Goal: Task Accomplishment & Management: Complete application form

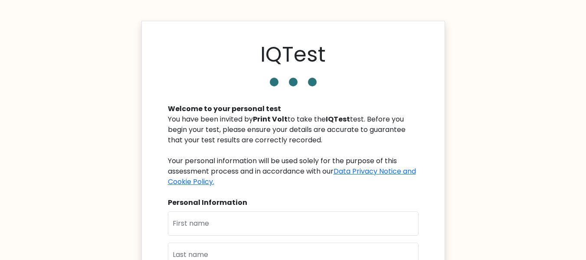
click at [157, 145] on div "IQTest Welcome to your personal test You have been invited by Print Volt to tak…" at bounding box center [293, 217] width 304 height 393
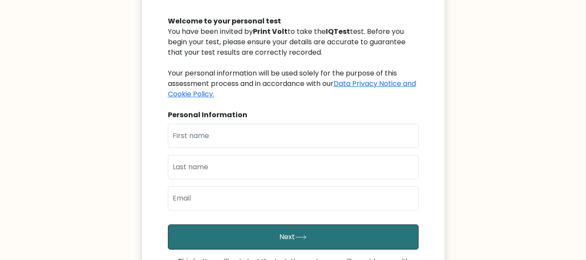
scroll to position [88, 0]
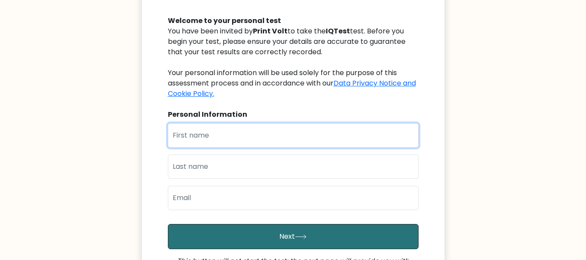
click at [186, 129] on input "text" at bounding box center [293, 135] width 251 height 24
type input "Babar"
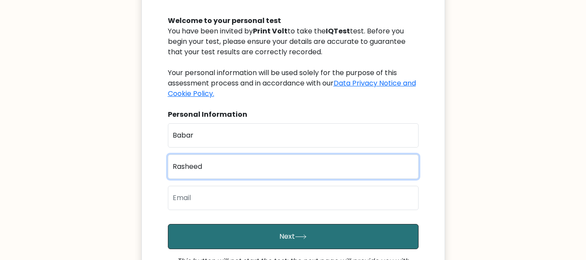
type input "Rasheed"
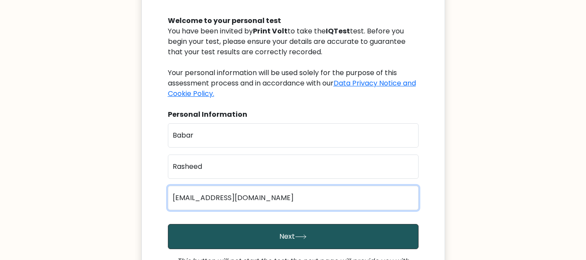
type input "babar.rasheed@gmail.com"
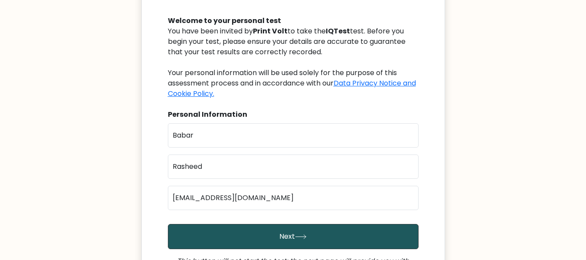
click at [271, 235] on button "Next" at bounding box center [293, 236] width 251 height 25
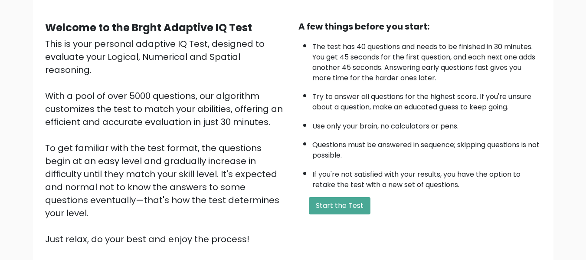
scroll to position [67, 0]
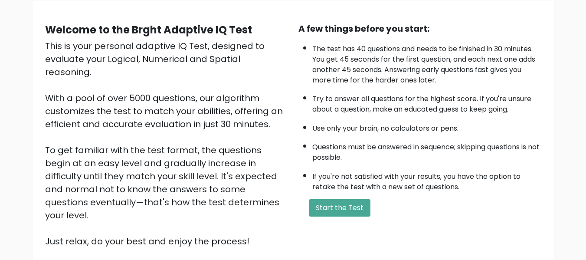
click at [563, 171] on div "Welcome to the Brght Adaptive IQ Test This is your personal adaptive IQ Test, d…" at bounding box center [293, 141] width 586 height 323
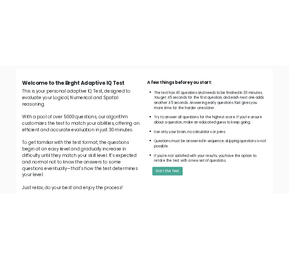
scroll to position [61, 0]
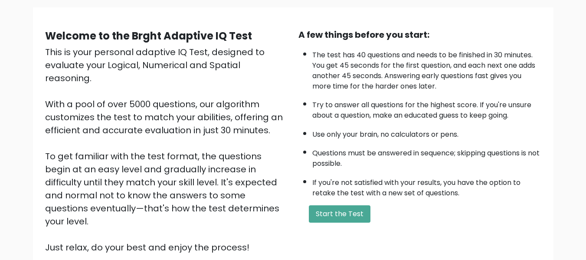
click at [32, 89] on div "Welcome to the Brght Adaptive IQ Test This is your personal adaptive IQ Test, d…" at bounding box center [293, 148] width 586 height 323
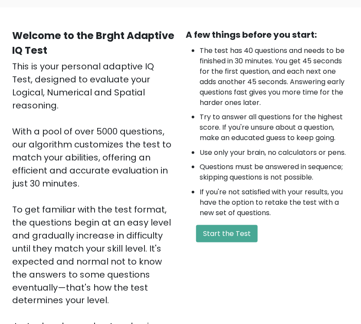
click at [200, 121] on li "Try to answer all questions for the highest score. If you're unsure about a que…" at bounding box center [274, 127] width 149 height 31
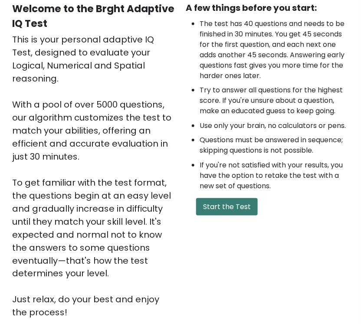
click at [220, 207] on button "Start the Test" at bounding box center [227, 206] width 62 height 17
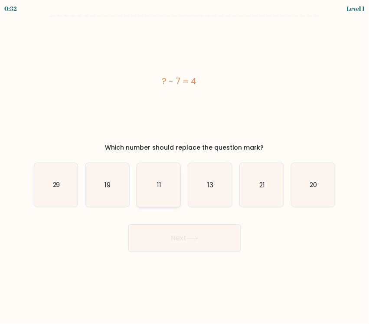
click at [144, 193] on icon "11" at bounding box center [159, 185] width 44 height 44
click at [185, 167] on input "c. 11" at bounding box center [185, 164] width 0 height 4
radio input "true"
click at [175, 238] on button "Next" at bounding box center [184, 238] width 113 height 28
click at [174, 238] on button "Next" at bounding box center [184, 238] width 113 height 28
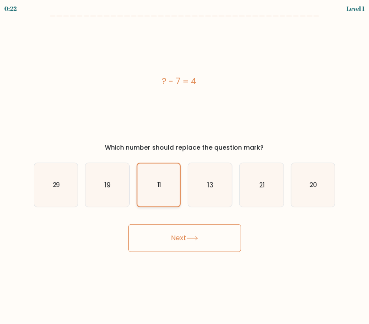
click at [151, 178] on icon "11" at bounding box center [159, 185] width 43 height 43
click at [185, 167] on input "c. 11" at bounding box center [185, 164] width 0 height 4
click at [181, 244] on button "Next" at bounding box center [184, 238] width 113 height 28
click at [181, 240] on button "Next" at bounding box center [184, 238] width 113 height 28
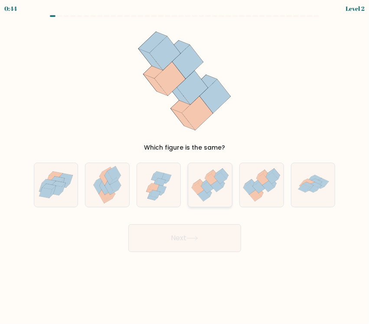
click at [211, 184] on icon at bounding box center [210, 185] width 44 height 38
click at [185, 167] on input "d." at bounding box center [185, 164] width 0 height 4
radio input "true"
click at [187, 244] on button "Next" at bounding box center [184, 238] width 113 height 28
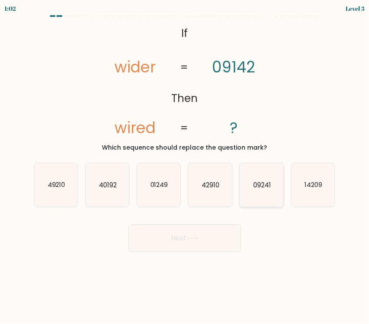
click at [272, 190] on icon "09241" at bounding box center [262, 185] width 44 height 44
click at [185, 167] on input "e. 09241" at bounding box center [185, 164] width 0 height 4
radio input "true"
click at [209, 246] on button "Next" at bounding box center [184, 238] width 113 height 28
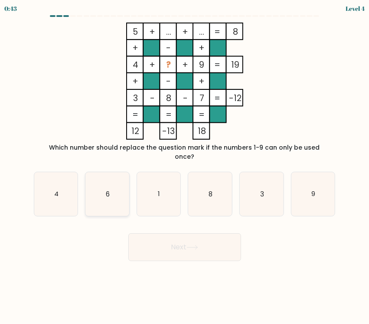
click at [100, 181] on icon "6" at bounding box center [108, 194] width 44 height 44
click at [185, 167] on input "b. 6" at bounding box center [185, 164] width 0 height 4
radio input "true"
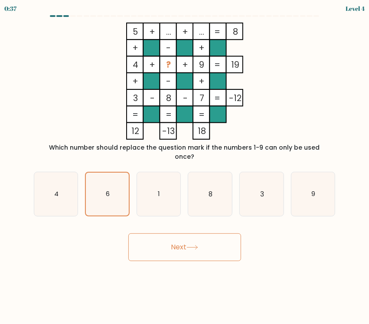
click at [181, 236] on button "Next" at bounding box center [184, 248] width 113 height 28
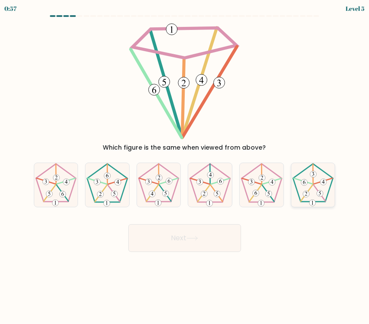
click at [310, 201] on 404 at bounding box center [313, 203] width 7 height 7
click at [185, 167] on input "f." at bounding box center [185, 164] width 0 height 4
radio input "true"
click at [210, 241] on button "Next" at bounding box center [184, 238] width 113 height 28
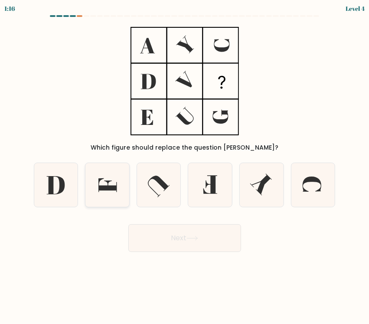
click at [99, 187] on icon at bounding box center [108, 185] width 18 height 14
click at [185, 167] on input "b." at bounding box center [185, 164] width 0 height 4
radio input "true"
click at [155, 227] on button "Next" at bounding box center [184, 238] width 113 height 28
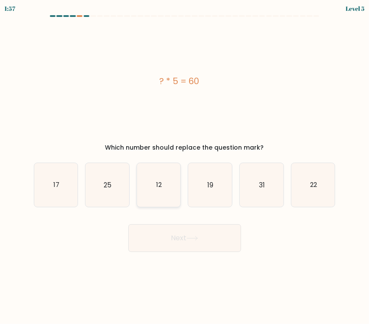
click at [155, 191] on icon "12" at bounding box center [159, 185] width 44 height 44
click at [185, 167] on input "c. 12" at bounding box center [185, 164] width 0 height 4
radio input "true"
click at [168, 247] on button "Next" at bounding box center [184, 238] width 113 height 28
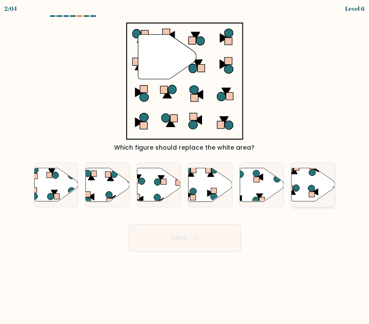
click at [316, 183] on icon at bounding box center [314, 184] width 44 height 33
click at [185, 167] on input "f." at bounding box center [185, 164] width 0 height 4
radio input "true"
click at [175, 240] on button "Next" at bounding box center [184, 238] width 113 height 28
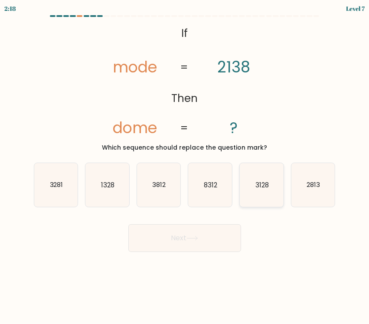
click at [257, 187] on text "3128" at bounding box center [262, 184] width 13 height 9
click at [185, 167] on input "e. 3128" at bounding box center [185, 164] width 0 height 4
radio input "true"
click at [166, 243] on button "Next" at bounding box center [184, 238] width 113 height 28
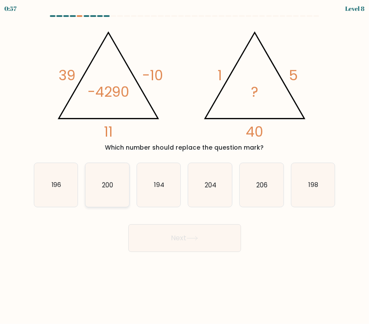
click at [111, 190] on icon "200" at bounding box center [108, 185] width 44 height 44
click at [185, 167] on input "b. 200" at bounding box center [185, 164] width 0 height 4
radio input "true"
click at [173, 193] on icon "194" at bounding box center [159, 185] width 44 height 44
click at [185, 167] on input "c. 194" at bounding box center [185, 164] width 0 height 4
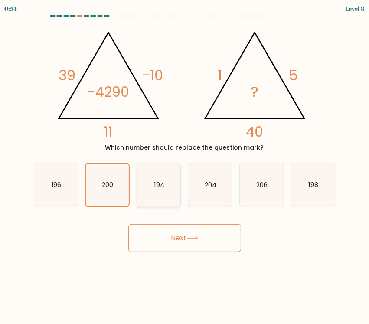
radio input "true"
click at [176, 233] on button "Next" at bounding box center [184, 238] width 113 height 28
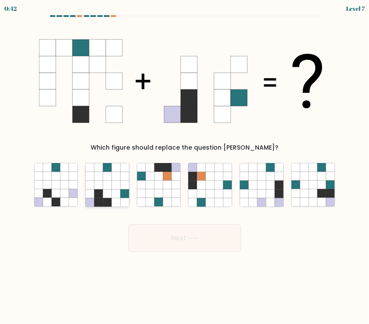
click at [106, 176] on icon at bounding box center [107, 176] width 9 height 9
click at [185, 167] on input "b." at bounding box center [185, 164] width 0 height 4
radio input "true"
click at [185, 234] on button "Next" at bounding box center [184, 238] width 113 height 28
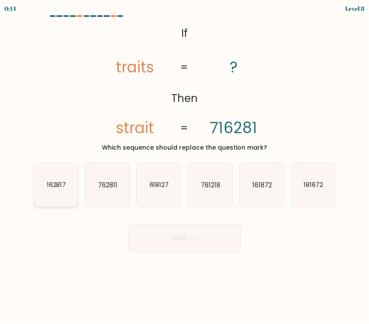
click at [56, 191] on icon "162817" at bounding box center [56, 185] width 44 height 44
click at [185, 167] on input "a. 162817" at bounding box center [185, 164] width 0 height 4
radio input "true"
click at [181, 234] on button "Next" at bounding box center [184, 238] width 113 height 28
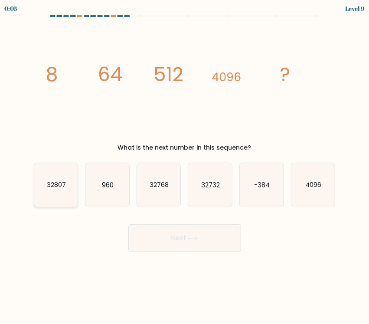
click at [63, 192] on icon "32807" at bounding box center [56, 185] width 44 height 44
click at [185, 167] on input "a. 32807" at bounding box center [185, 164] width 0 height 4
radio input "true"
click at [188, 243] on button "Next" at bounding box center [184, 238] width 113 height 28
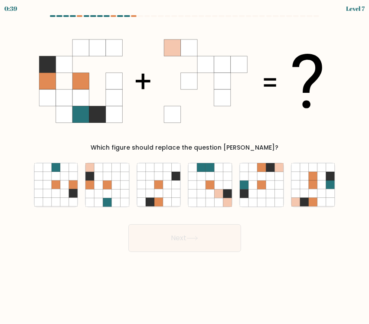
click at [185, 249] on button "Next" at bounding box center [184, 238] width 113 height 28
click at [76, 259] on body "0:37 Level 7" at bounding box center [184, 162] width 369 height 324
click at [103, 187] on icon at bounding box center [107, 185] width 9 height 9
click at [185, 167] on input "b." at bounding box center [185, 164] width 0 height 4
radio input "true"
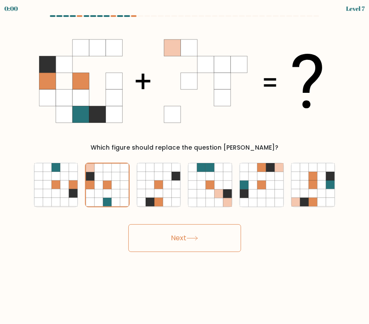
drag, startPoint x: 163, startPoint y: 222, endPoint x: 166, endPoint y: 232, distance: 10.6
click at [166, 232] on div "Next" at bounding box center [185, 235] width 313 height 34
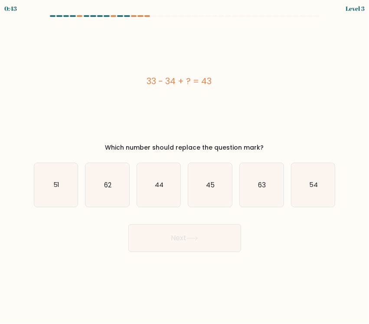
click at [259, 185] on body "0:43 Level 3 a." at bounding box center [184, 162] width 369 height 324
click at [153, 191] on icon "44" at bounding box center [159, 185] width 44 height 44
click at [185, 167] on input "c. 44" at bounding box center [185, 164] width 0 height 4
radio input "true"
click at [181, 242] on button "Next" at bounding box center [184, 238] width 113 height 28
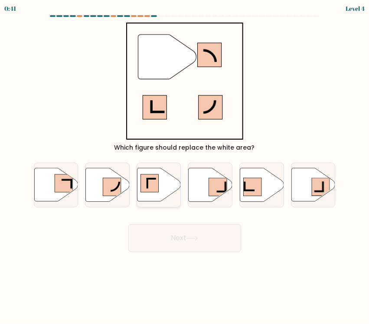
click at [164, 179] on icon at bounding box center [159, 184] width 44 height 33
click at [185, 167] on input "c." at bounding box center [185, 164] width 0 height 4
radio input "true"
click at [189, 239] on icon at bounding box center [193, 238] width 12 height 5
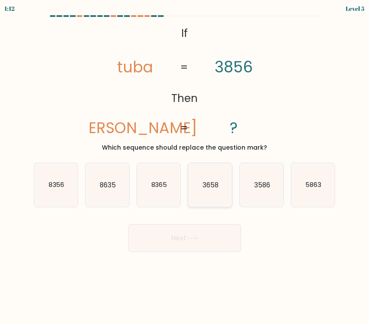
click at [207, 189] on text "3658" at bounding box center [211, 184] width 16 height 9
click at [185, 167] on input "d. 3658" at bounding box center [185, 164] width 0 height 4
radio input "true"
click at [190, 231] on button "Next" at bounding box center [184, 238] width 113 height 28
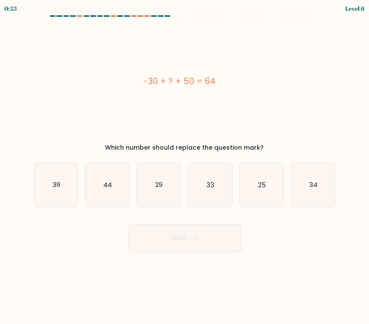
click at [172, 103] on div "-30 + ? + 50 = 64" at bounding box center [180, 81] width 292 height 117
click at [111, 184] on text "44" at bounding box center [107, 184] width 9 height 9
click at [185, 167] on input "b. 44" at bounding box center [185, 164] width 0 height 4
radio input "true"
click at [177, 240] on button "Next" at bounding box center [184, 238] width 113 height 28
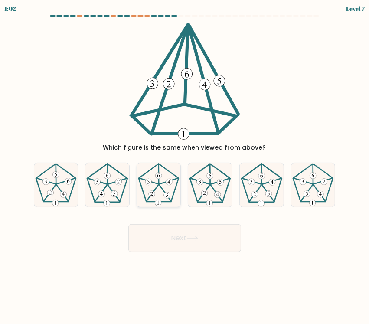
click at [166, 169] on 205 at bounding box center [159, 183] width 40 height 38
click at [185, 167] on input "c." at bounding box center [185, 164] width 0 height 4
radio input "true"
click at [172, 237] on button "Next" at bounding box center [184, 238] width 113 height 28
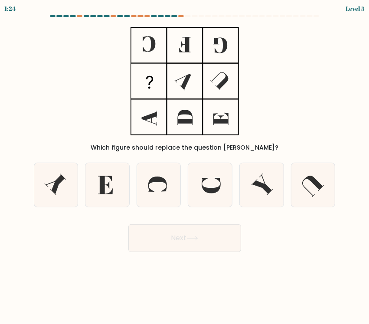
click at [30, 179] on div "a." at bounding box center [56, 185] width 52 height 45
click at [43, 185] on icon at bounding box center [56, 185] width 44 height 44
click at [185, 167] on input "a." at bounding box center [185, 164] width 0 height 4
radio input "true"
click at [187, 244] on button "Next" at bounding box center [184, 238] width 113 height 28
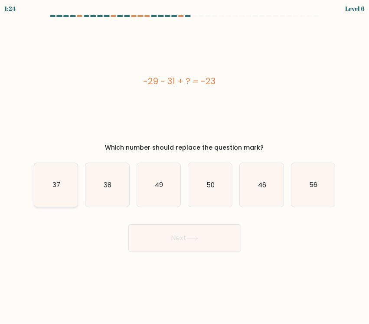
click at [53, 187] on text "37" at bounding box center [57, 184] width 8 height 9
click at [185, 167] on input "a. 37" at bounding box center [185, 164] width 0 height 4
radio input "true"
click at [187, 249] on button "Next" at bounding box center [184, 238] width 113 height 28
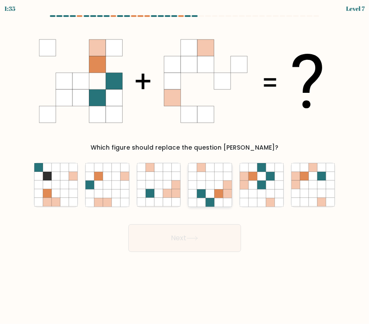
click at [216, 192] on icon at bounding box center [219, 193] width 9 height 9
click at [185, 167] on input "d." at bounding box center [185, 164] width 0 height 4
radio input "true"
click at [206, 239] on button "Next" at bounding box center [184, 238] width 113 height 28
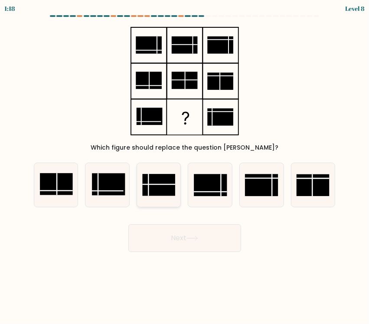
click at [154, 184] on rect at bounding box center [158, 185] width 33 height 22
click at [185, 167] on input "c." at bounding box center [185, 164] width 0 height 4
radio input "true"
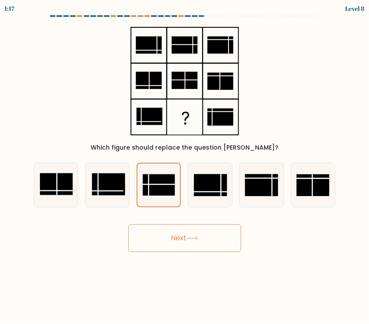
click at [170, 240] on button "Next" at bounding box center [184, 238] width 113 height 28
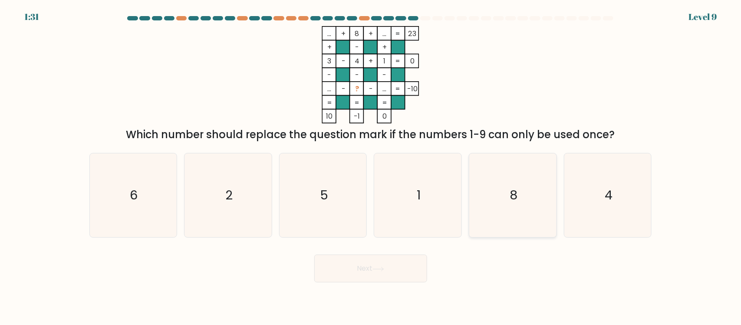
click at [369, 187] on text "8" at bounding box center [514, 195] width 8 height 17
click at [369, 167] on input "e. 8" at bounding box center [371, 164] width 0 height 4
radio input "true"
click at [344, 273] on button "Next" at bounding box center [370, 268] width 113 height 28
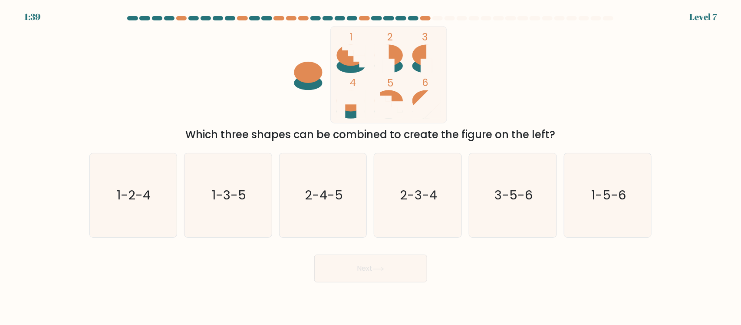
click at [351, 103] on icon at bounding box center [343, 104] width 14 height 29
click at [369, 193] on text "2-3-4" at bounding box center [418, 195] width 37 height 17
click at [369, 167] on input "d. 2-3-4" at bounding box center [371, 164] width 0 height 4
radio input "true"
click at [369, 259] on button "Next" at bounding box center [370, 268] width 113 height 28
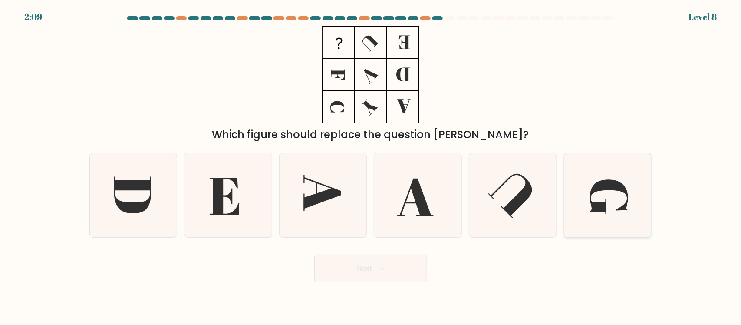
click at [369, 205] on icon at bounding box center [609, 197] width 38 height 34
click at [369, 167] on input "f." at bounding box center [371, 164] width 0 height 4
radio input "true"
click at [369, 279] on button "Next" at bounding box center [370, 268] width 113 height 28
click at [369, 183] on icon at bounding box center [607, 195] width 83 height 83
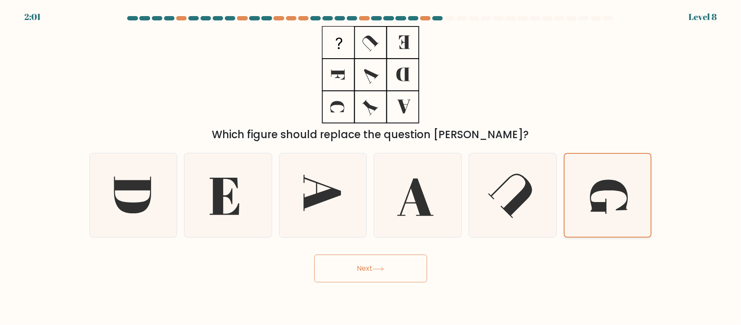
click at [369, 167] on input "f." at bounding box center [371, 164] width 0 height 4
click at [369, 259] on button "Next" at bounding box center [370, 268] width 113 height 28
click at [369, 268] on button "Next" at bounding box center [370, 268] width 113 height 28
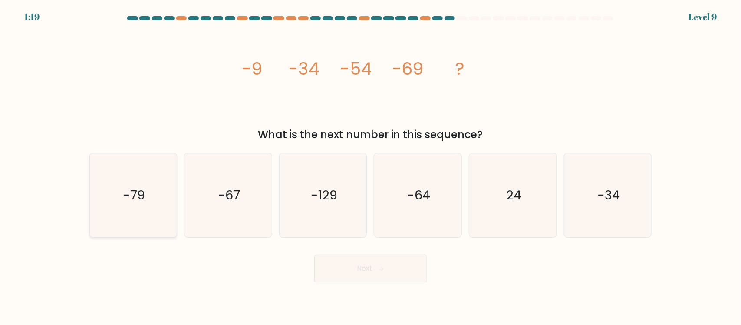
click at [139, 205] on icon "-79" at bounding box center [133, 195] width 84 height 84
click at [369, 167] on input "a. -79" at bounding box center [371, 164] width 0 height 4
radio input "true"
click at [369, 273] on button "Next" at bounding box center [370, 268] width 113 height 28
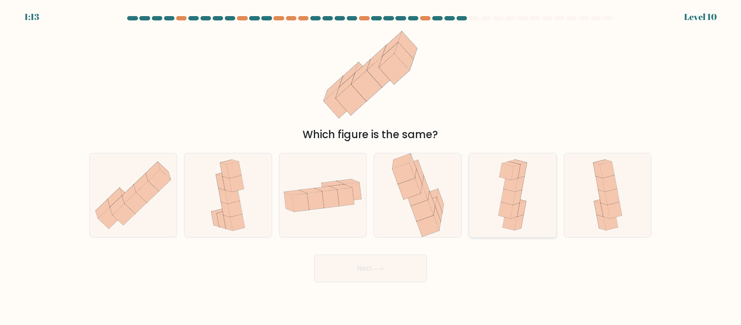
click at [369, 196] on icon at bounding box center [508, 197] width 14 height 16
click at [369, 167] on input "e." at bounding box center [371, 164] width 0 height 4
radio input "true"
click at [369, 270] on icon at bounding box center [378, 268] width 12 height 5
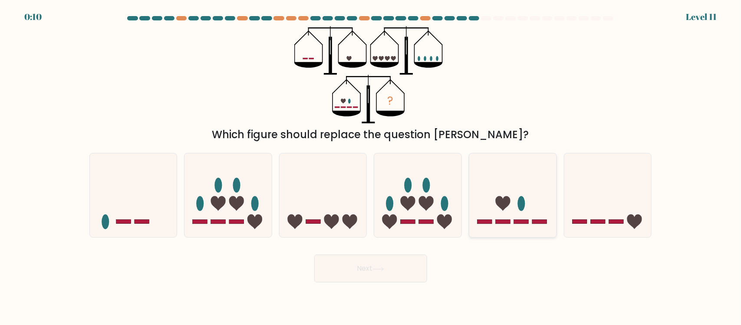
click at [369, 183] on icon at bounding box center [512, 195] width 87 height 72
click at [369, 167] on input "e." at bounding box center [371, 164] width 0 height 4
radio input "true"
click at [369, 215] on icon at bounding box center [607, 195] width 87 height 72
click at [369, 167] on input "f." at bounding box center [371, 164] width 0 height 4
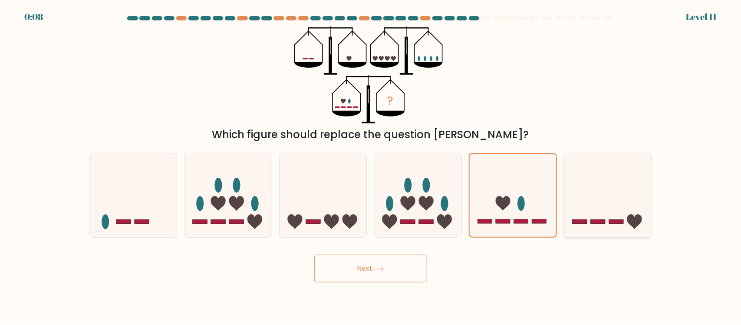
radio input "true"
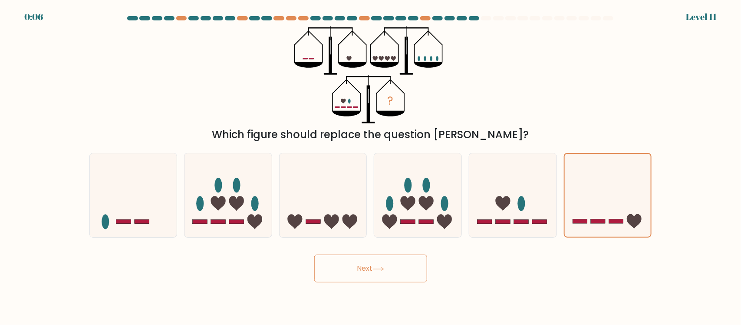
click at [369, 260] on button "Next" at bounding box center [370, 268] width 113 height 28
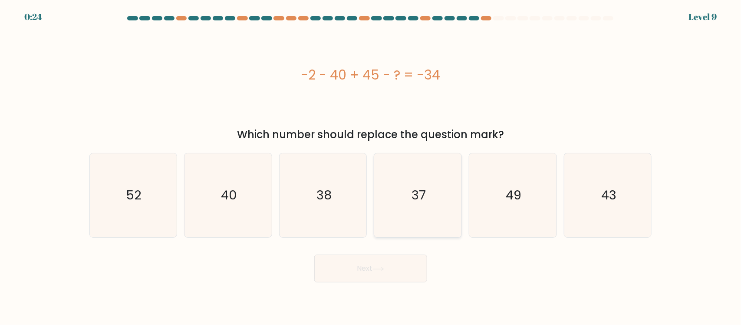
click at [369, 212] on icon "37" at bounding box center [418, 195] width 84 height 84
click at [369, 167] on input "d. 37" at bounding box center [371, 164] width 0 height 4
radio input "true"
click at [369, 272] on button "Next" at bounding box center [370, 268] width 113 height 28
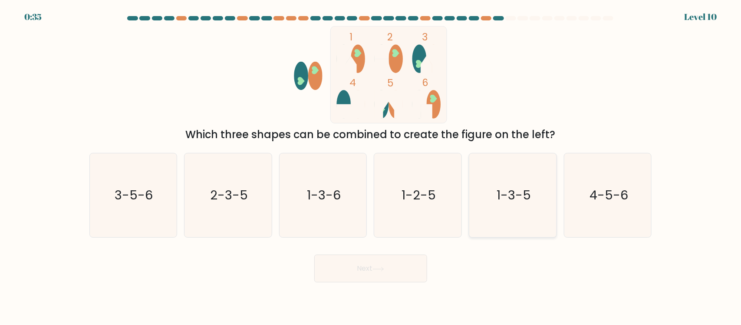
click at [369, 191] on text "1-3-5" at bounding box center [514, 195] width 34 height 17
click at [369, 167] on input "e. 1-3-5" at bounding box center [371, 164] width 0 height 4
radio input "true"
click at [369, 265] on button "Next" at bounding box center [370, 268] width 113 height 28
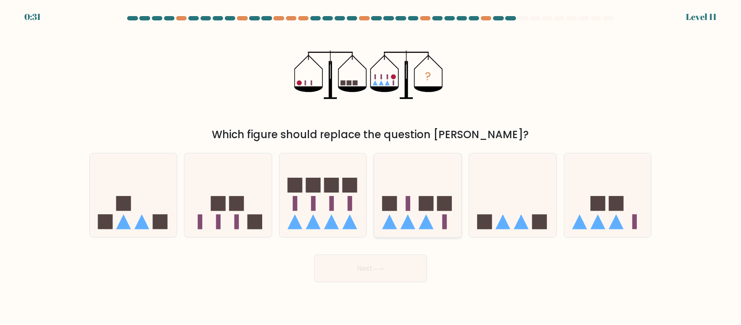
click at [369, 210] on icon at bounding box center [417, 195] width 87 height 72
click at [369, 167] on input "d." at bounding box center [371, 164] width 0 height 4
radio input "true"
click at [369, 270] on button "Next" at bounding box center [370, 268] width 113 height 28
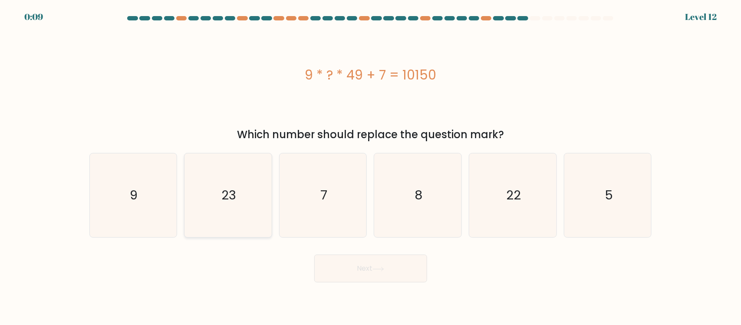
click at [229, 204] on icon "23" at bounding box center [228, 195] width 84 height 84
click at [369, 167] on input "b. 23" at bounding box center [371, 164] width 0 height 4
radio input "true"
click at [369, 270] on button "Next" at bounding box center [370, 268] width 113 height 28
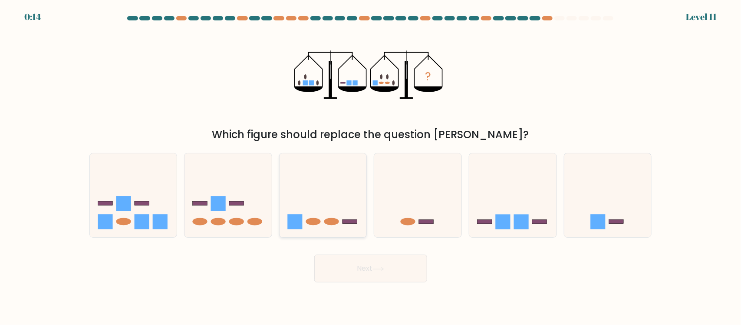
click at [346, 207] on icon at bounding box center [323, 195] width 87 height 72
click at [371, 167] on input "c." at bounding box center [371, 164] width 0 height 4
radio input "true"
click at [356, 268] on button "Next" at bounding box center [370, 268] width 113 height 28
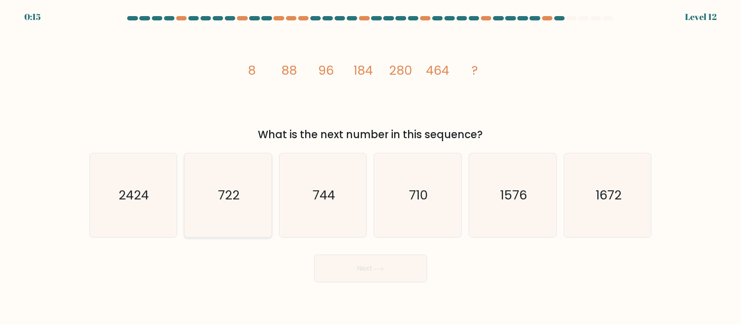
click at [237, 210] on icon "722" at bounding box center [228, 195] width 84 height 84
click at [371, 167] on input "b. 722" at bounding box center [371, 164] width 0 height 4
radio input "true"
click at [365, 266] on button "Next" at bounding box center [370, 268] width 113 height 28
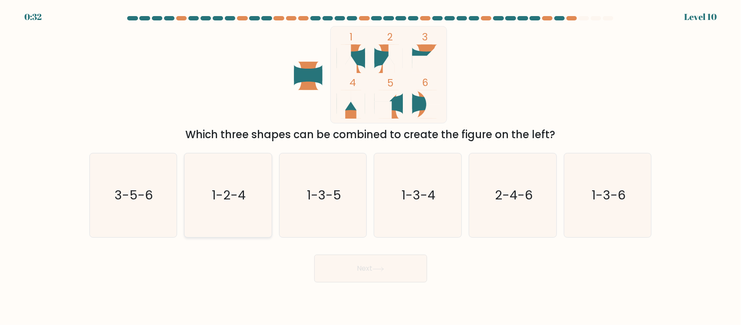
click at [228, 200] on text "1-2-4" at bounding box center [229, 195] width 34 height 17
click at [371, 167] on input "b. 1-2-4" at bounding box center [371, 164] width 0 height 4
radio input "true"
click at [353, 277] on button "Next" at bounding box center [370, 268] width 113 height 28
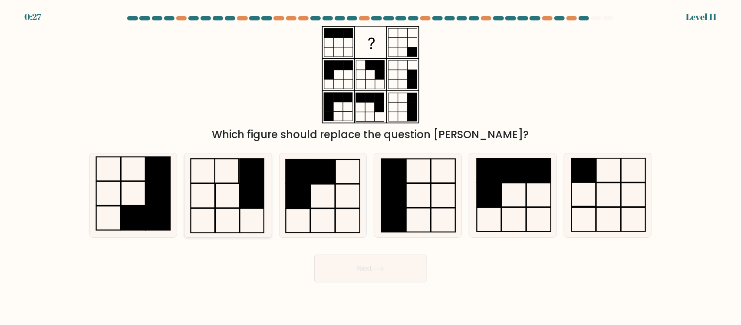
click at [240, 198] on rect at bounding box center [252, 196] width 24 height 24
click at [371, 167] on input "b." at bounding box center [371, 164] width 0 height 4
radio input "true"
click at [369, 279] on button "Next" at bounding box center [370, 268] width 113 height 28
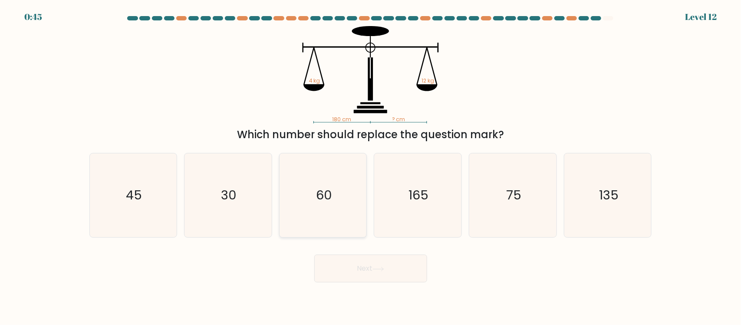
click at [331, 210] on icon "60" at bounding box center [323, 195] width 84 height 84
click at [371, 167] on input "c. 60" at bounding box center [371, 164] width 0 height 4
radio input "true"
click at [401, 267] on button "Next" at bounding box center [370, 268] width 113 height 28
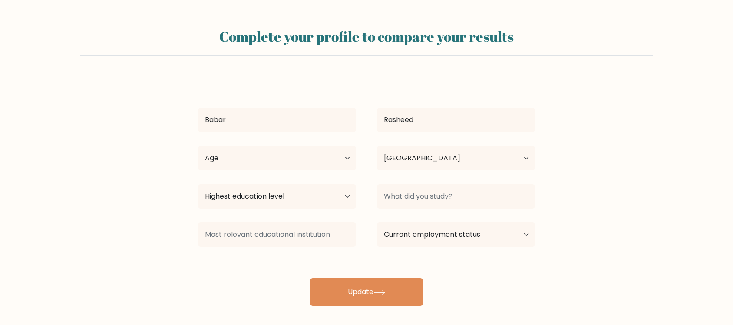
select select "PK"
click at [335, 161] on select "Age Under [DEMOGRAPHIC_DATA] [DEMOGRAPHIC_DATA] [DEMOGRAPHIC_DATA] [DEMOGRAPHIC…" at bounding box center [277, 158] width 158 height 24
select select "35_44"
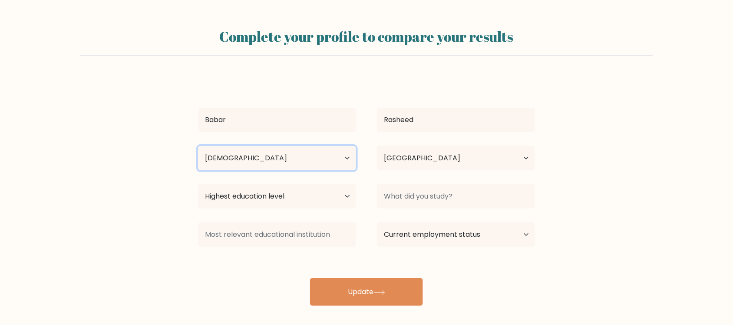
click at [198, 146] on select "Age Under [DEMOGRAPHIC_DATA] [DEMOGRAPHIC_DATA] [DEMOGRAPHIC_DATA] [DEMOGRAPHIC…" at bounding box center [277, 158] width 158 height 24
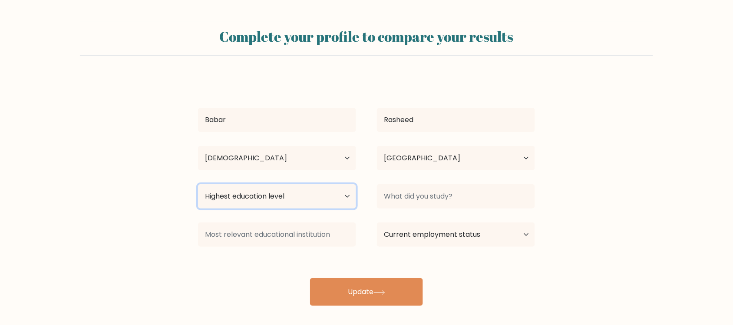
click at [343, 201] on select "Highest education level No schooling Primary Lower Secondary Upper Secondary Oc…" at bounding box center [277, 196] width 158 height 24
select select "masters_degree"
click at [198, 184] on select "Highest education level No schooling Primary Lower Secondary Upper Secondary Oc…" at bounding box center [277, 196] width 158 height 24
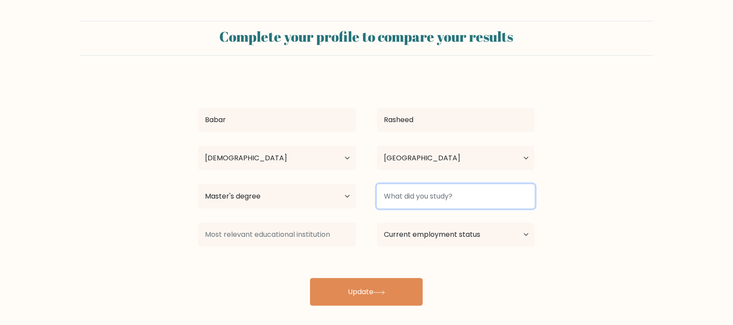
click at [434, 200] on input at bounding box center [456, 196] width 158 height 24
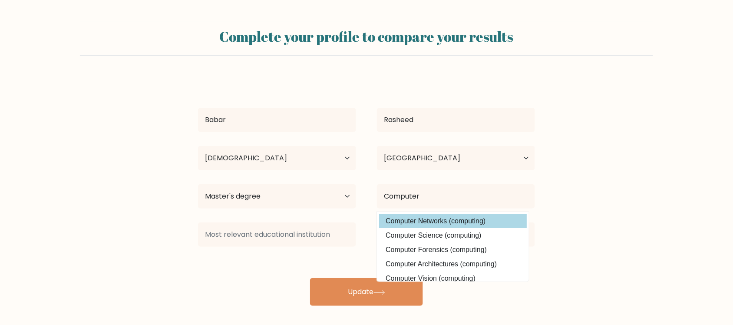
click at [418, 227] on div "[PERSON_NAME] Age Under [DEMOGRAPHIC_DATA] [DEMOGRAPHIC_DATA] [DEMOGRAPHIC_DATA…" at bounding box center [366, 190] width 347 height 229
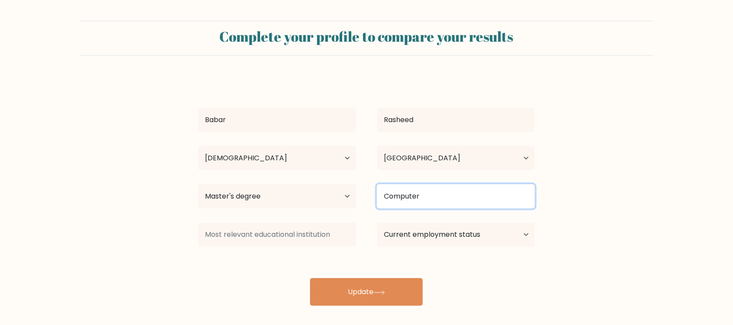
click at [427, 206] on input "Computer" at bounding box center [456, 196] width 158 height 24
type input "Computer"
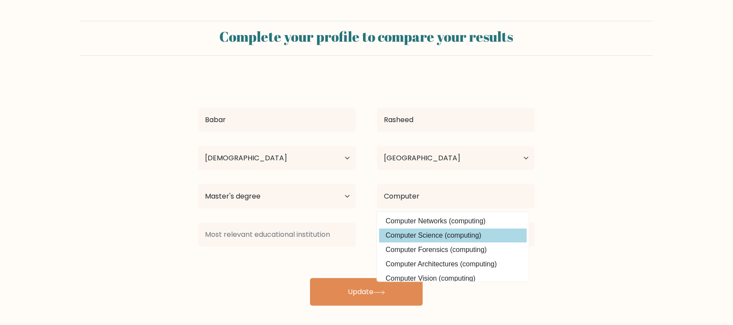
click at [413, 230] on div "Babar Rasheed Age Under 18 years old 18-24 years old 25-34 years old 35-44 year…" at bounding box center [366, 190] width 347 height 229
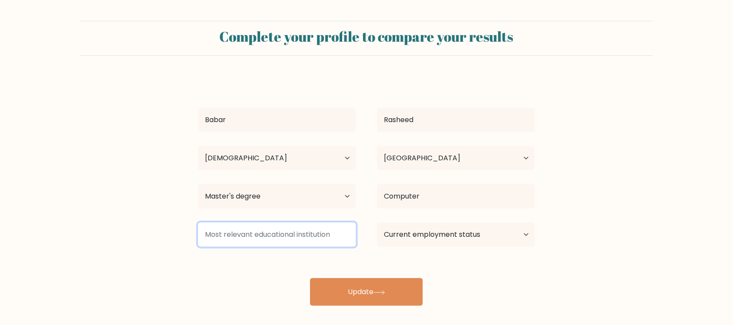
click at [302, 236] on input at bounding box center [277, 234] width 158 height 24
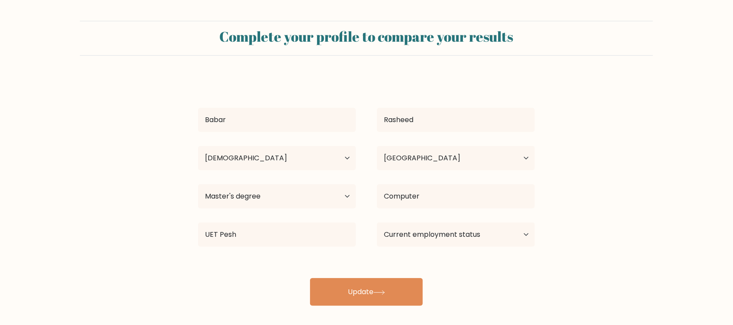
click at [269, 261] on div "Babar Rasheed Age Under 18 years old 18-24 years old 25-34 years old 35-44 year…" at bounding box center [366, 190] width 347 height 229
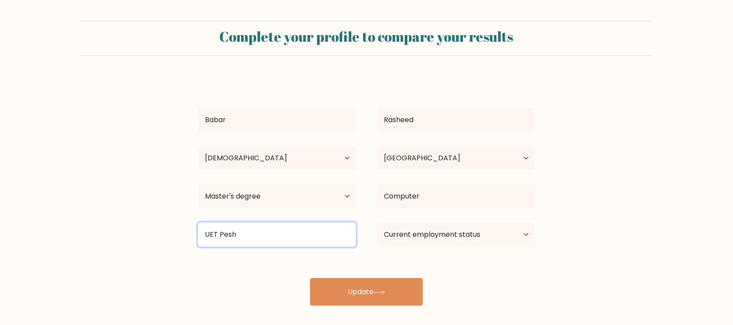
click at [248, 231] on input "UET Pesh" at bounding box center [277, 234] width 158 height 24
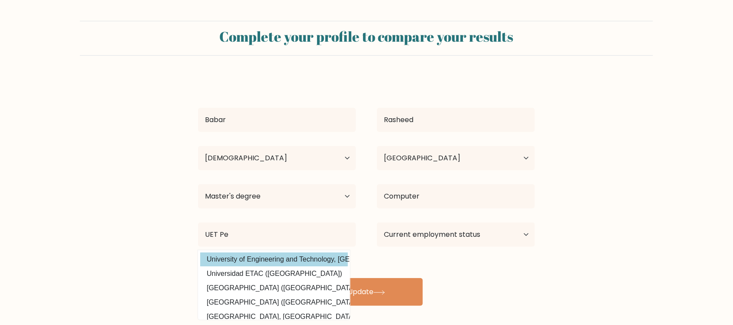
click at [256, 259] on div "Babar Rasheed Age Under 18 years old 18-24 years old 25-34 years old 35-44 year…" at bounding box center [366, 190] width 347 height 229
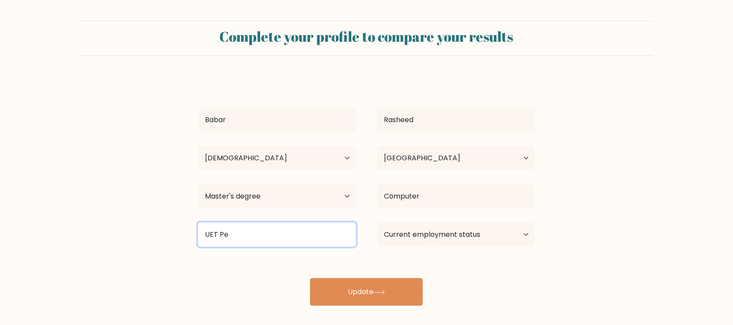
click at [233, 242] on input "UET Pe" at bounding box center [277, 234] width 158 height 24
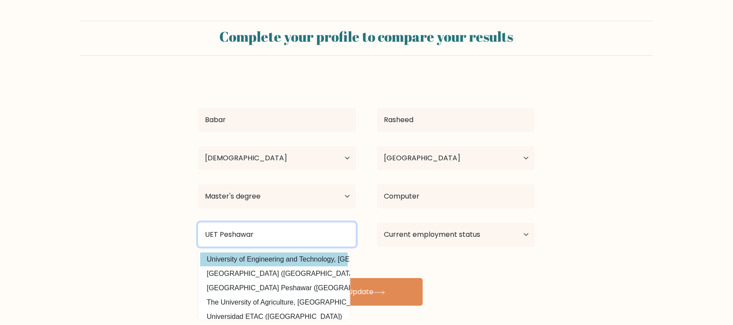
type input "UET Peshawar"
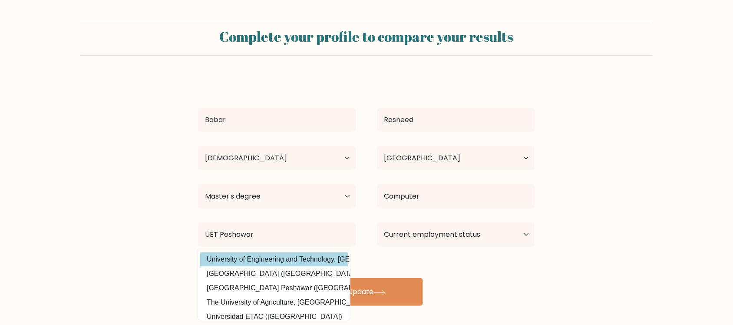
click at [213, 260] on div "Babar Rasheed Age Under 18 years old 18-24 years old 25-34 years old 35-44 year…" at bounding box center [366, 190] width 347 height 229
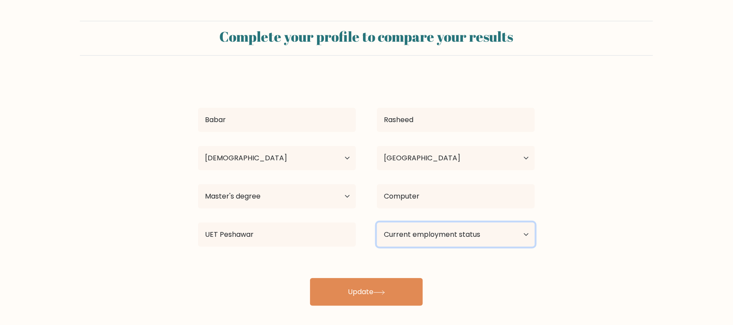
click at [458, 240] on select "Current employment status Employed Student Retired Other / prefer not to answer" at bounding box center [456, 234] width 158 height 24
click at [377, 222] on select "Current employment status Employed Student Retired Other / prefer not to answer" at bounding box center [456, 234] width 158 height 24
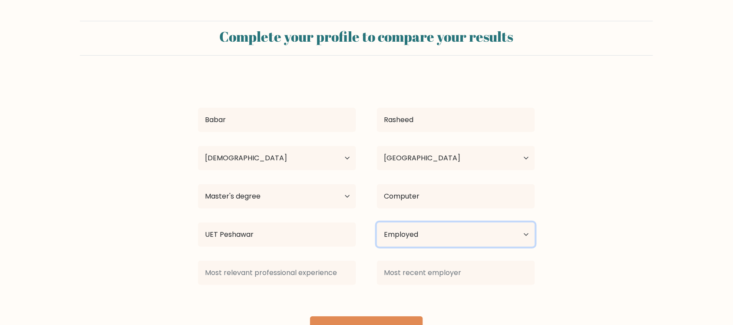
scroll to position [19, 0]
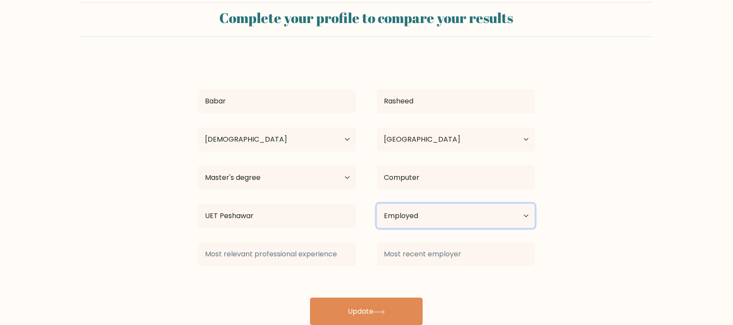
click at [521, 223] on select "Current employment status Employed Student Retired Other / prefer not to answer" at bounding box center [456, 216] width 158 height 24
click at [377, 204] on select "Current employment status Employed Student Retired Other / prefer not to answer" at bounding box center [456, 216] width 158 height 24
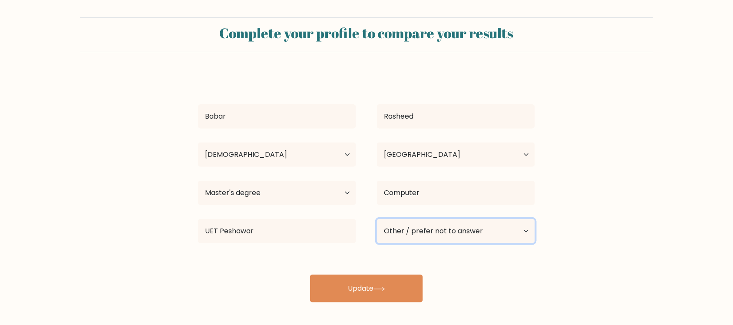
click at [455, 240] on select "Current employment status Employed Student Retired Other / prefer not to answer" at bounding box center [456, 231] width 158 height 24
select select "employed"
click at [377, 219] on select "Current employment status Employed Student Retired Other / prefer not to answer" at bounding box center [456, 231] width 158 height 24
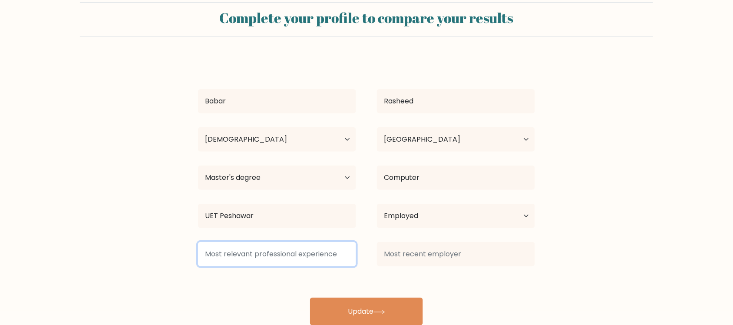
click at [268, 257] on input at bounding box center [277, 254] width 158 height 24
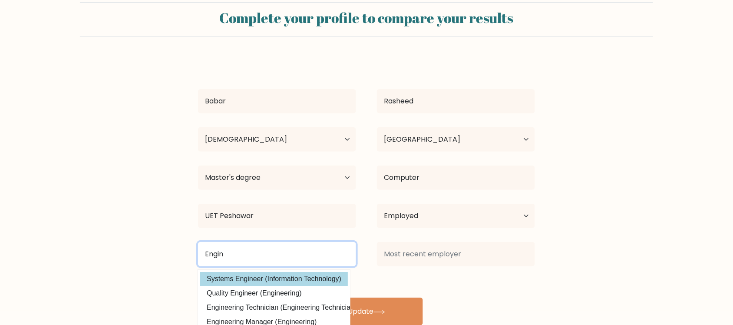
type input "Engin"
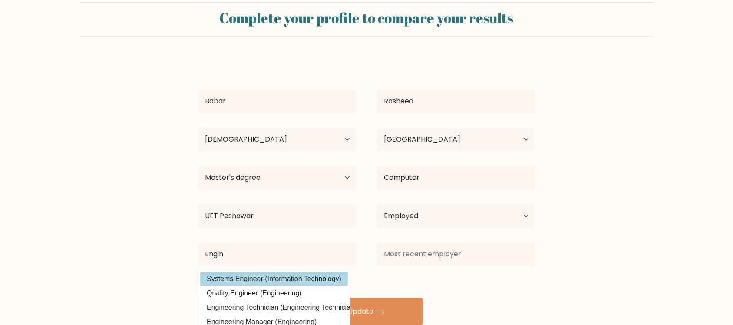
click at [234, 282] on div "Babar Rasheed Age Under 18 years old 18-24 years old 25-34 years old 35-44 year…" at bounding box center [366, 191] width 347 height 267
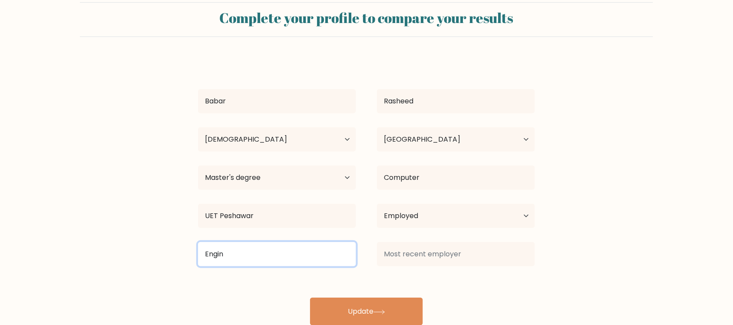
drag, startPoint x: 231, startPoint y: 252, endPoint x: 159, endPoint y: 254, distance: 72.1
click at [159, 254] on form "Complete your profile to compare your results Babar Rasheed Age Under 18 years …" at bounding box center [366, 163] width 733 height 323
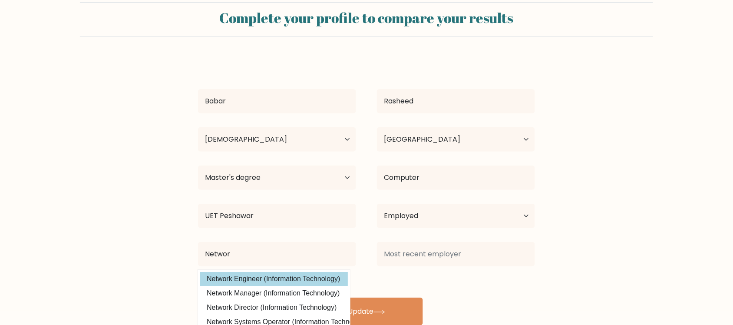
click at [237, 276] on div "Babar Rasheed Age Under 18 years old 18-24 years old 25-34 years old 35-44 year…" at bounding box center [366, 191] width 347 height 267
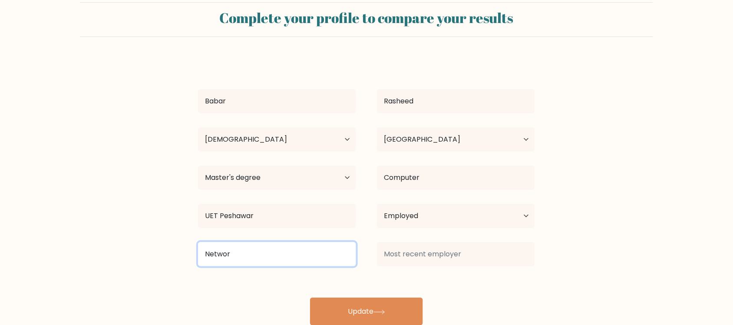
click at [232, 255] on input "Networ" at bounding box center [277, 254] width 158 height 24
click at [248, 254] on input "Network" at bounding box center [277, 254] width 158 height 24
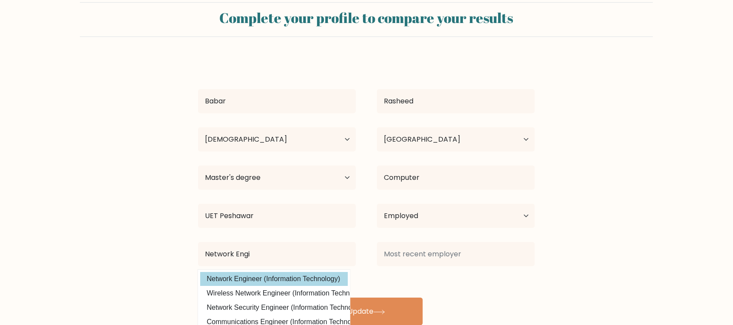
click at [292, 277] on div "Babar Rasheed Age Under 18 years old 18-24 years old 25-34 years old 35-44 year…" at bounding box center [366, 191] width 347 height 267
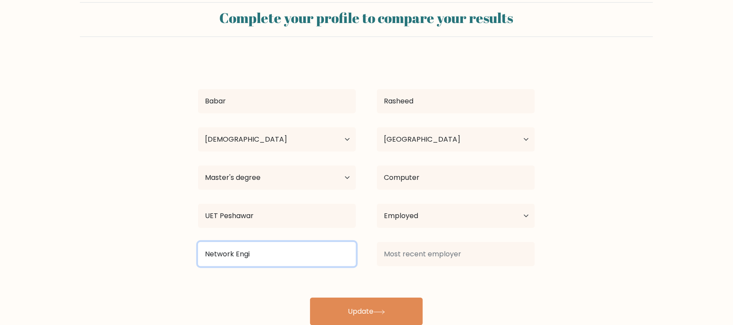
click at [280, 255] on input "Network Engi" at bounding box center [277, 254] width 158 height 24
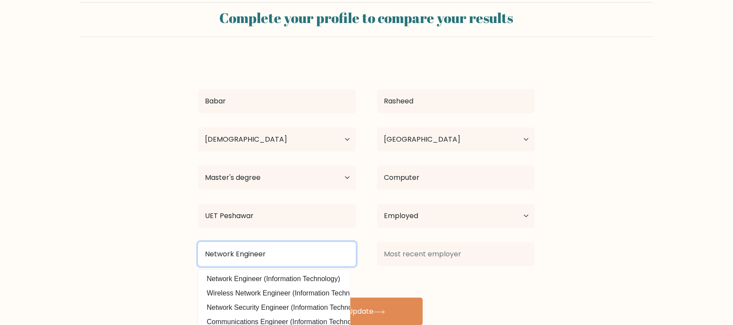
type input "Network Engineer"
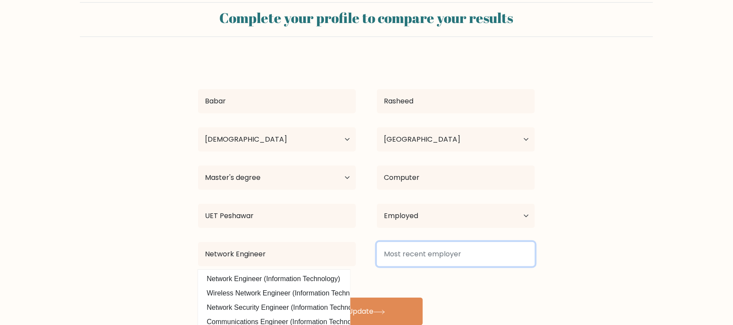
click at [431, 249] on input at bounding box center [456, 254] width 158 height 24
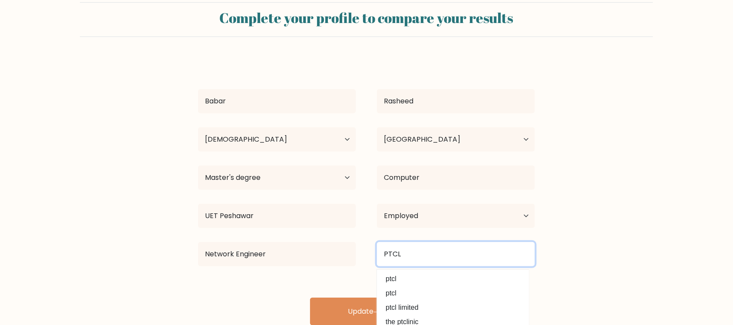
scroll to position [33, 0]
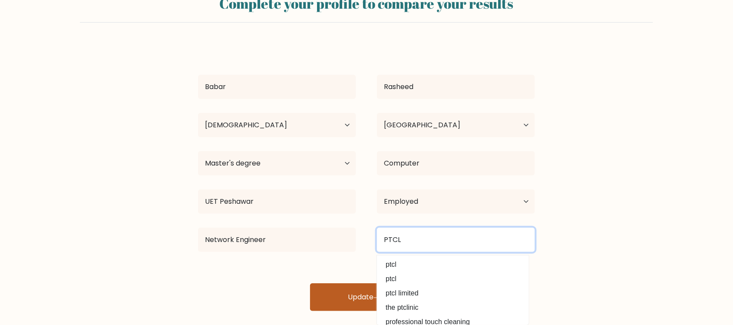
type input "PTCL"
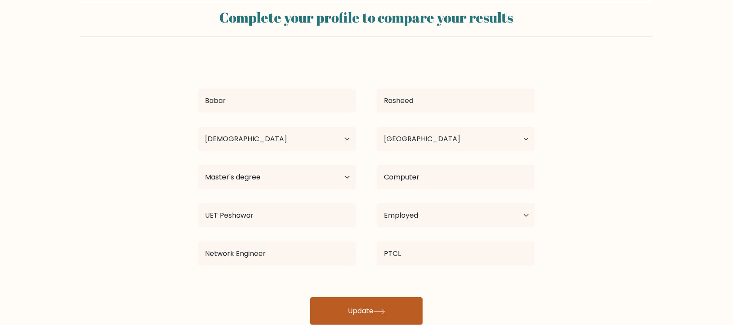
scroll to position [19, 0]
click at [330, 291] on div "Babar Rasheed Age Under 18 years old 18-24 years old 25-34 years old 35-44 year…" at bounding box center [366, 191] width 347 height 267
click at [353, 307] on button "Update" at bounding box center [366, 311] width 113 height 28
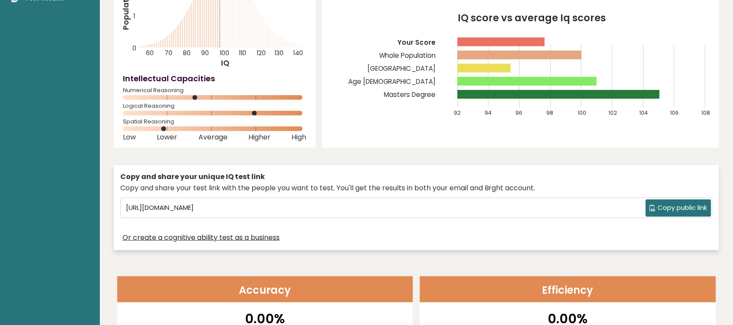
scroll to position [118, 0]
click at [678, 210] on span "Copy public link" at bounding box center [682, 207] width 49 height 10
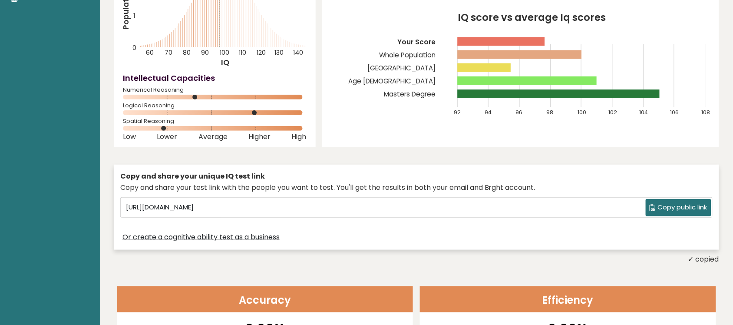
click at [335, 150] on div "[PERSON_NAME] Network Engineer, [GEOGRAPHIC_DATA] , PTCL IQ: 98 Population/% IQ…" at bounding box center [416, 91] width 605 height 346
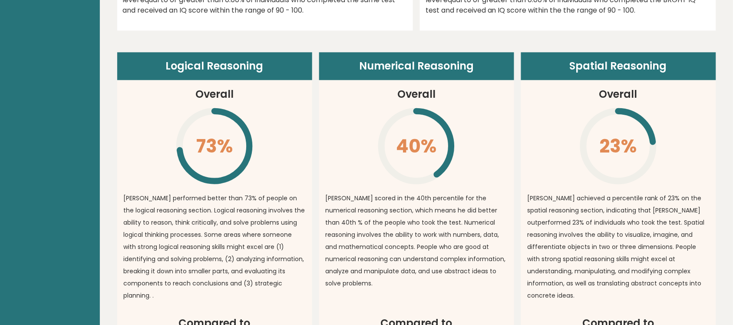
scroll to position [0, 0]
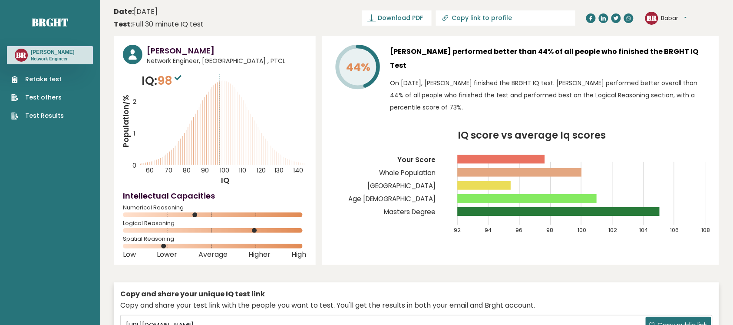
click at [687, 16] on button "Babar" at bounding box center [674, 18] width 26 height 9
click at [671, 69] on link "Logout" at bounding box center [684, 68] width 44 height 12
